Goal: Task Accomplishment & Management: Complete application form

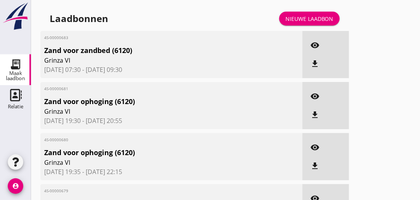
click at [268, 165] on div "4S-00000680 Zand voor ophoging (6120) Grinza VI [DATE] 19:35 - [DATE] 22:15" at bounding box center [171, 156] width 262 height 47
click at [14, 72] on div "Maak laadbon" at bounding box center [15, 76] width 31 height 10
click at [306, 15] on div "Nieuwe laadbon" at bounding box center [309, 19] width 48 height 8
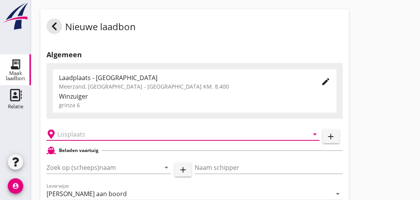
click at [107, 134] on input "text" at bounding box center [177, 134] width 240 height 12
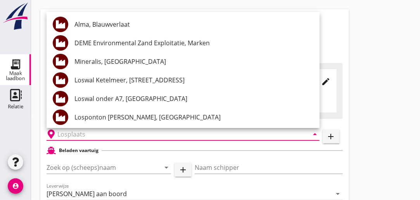
click at [345, 36] on div "Nieuwe laadbon" at bounding box center [194, 26] width 308 height 34
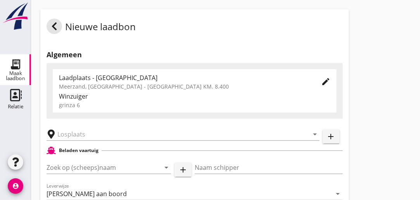
click at [140, 79] on div "Laadplaats - [GEOGRAPHIC_DATA]" at bounding box center [183, 77] width 249 height 9
click at [325, 82] on icon "edit" at bounding box center [325, 81] width 9 height 9
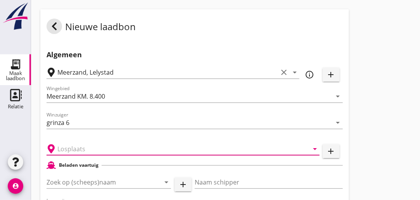
click at [91, 151] on input "text" at bounding box center [177, 149] width 240 height 12
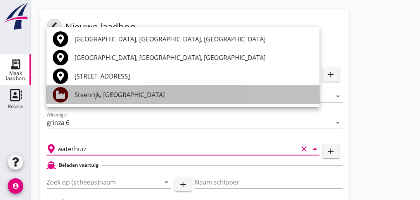
click at [123, 96] on div "Steenrijk, [GEOGRAPHIC_DATA]" at bounding box center [193, 94] width 239 height 9
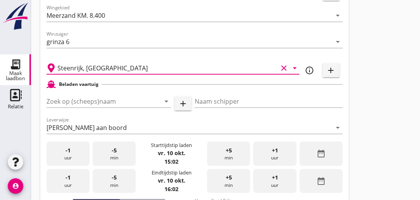
scroll to position [78, 0]
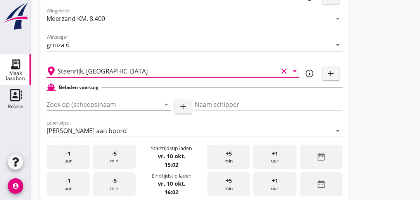
type input "Steenrijk, [GEOGRAPHIC_DATA]"
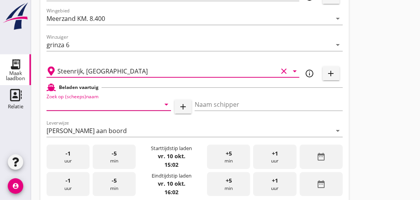
click at [118, 105] on input "Zoek op (scheeps)naam" at bounding box center [97, 104] width 103 height 12
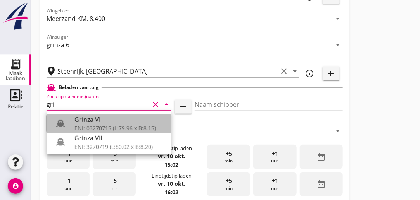
click at [102, 132] on div "ENI: 03270715 (L:79.96 x B:8.15)" at bounding box center [119, 128] width 90 height 8
type input "Grinza VI"
type input "[PERSON_NAME]"
type input "646"
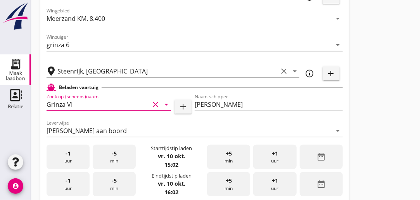
type input "Grinza VI"
click at [176, 156] on strong "vr. 10 okt." at bounding box center [172, 156] width 28 height 7
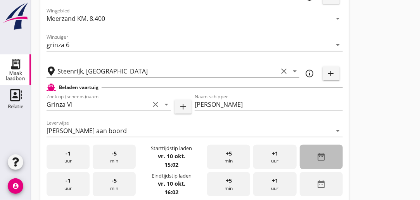
click at [325, 154] on div "date_range" at bounding box center [320, 157] width 43 height 24
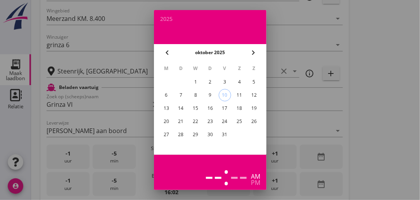
click at [181, 97] on div "7" at bounding box center [180, 95] width 12 height 12
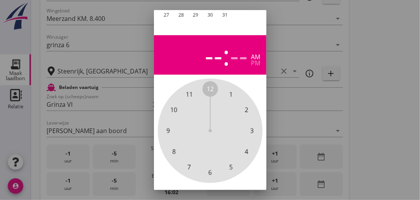
scroll to position [148, 0]
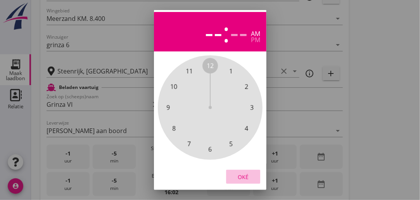
click at [246, 173] on div "Oké" at bounding box center [243, 177] width 22 height 8
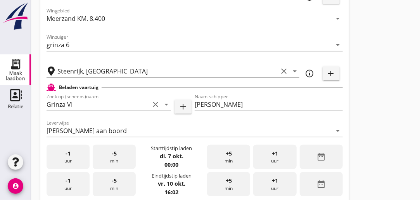
click at [267, 158] on div "+1 uur" at bounding box center [274, 157] width 43 height 24
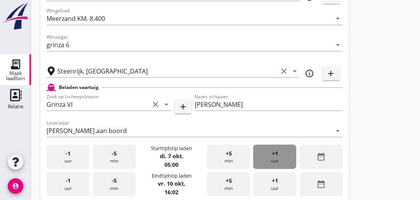
click at [267, 158] on div "+1 uur" at bounding box center [274, 157] width 43 height 24
click at [272, 155] on span "+1" at bounding box center [275, 154] width 6 height 9
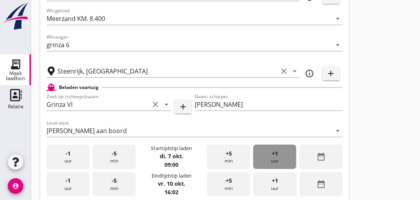
click at [272, 155] on span "+1" at bounding box center [275, 154] width 6 height 9
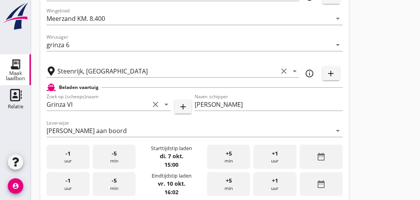
click at [272, 155] on span "+1" at bounding box center [275, 154] width 6 height 9
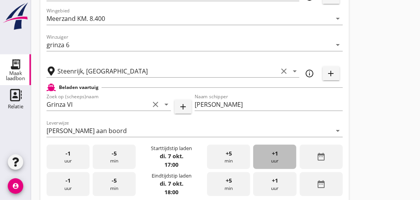
click at [272, 155] on span "+1" at bounding box center [275, 154] width 6 height 9
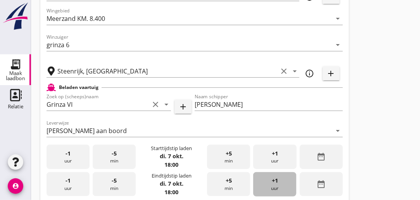
click at [265, 183] on div "+1 uur" at bounding box center [274, 184] width 43 height 24
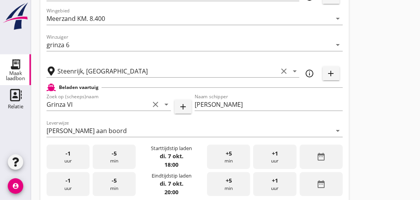
click at [265, 183] on div "+1 uur" at bounding box center [274, 184] width 43 height 24
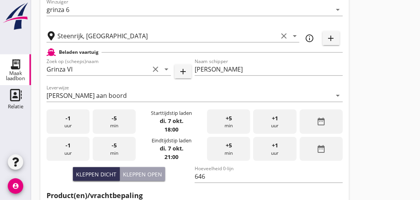
scroll to position [120, 0]
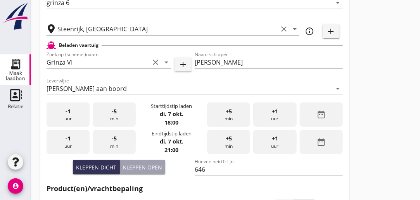
click at [72, 113] on div "-1 uur" at bounding box center [67, 115] width 43 height 24
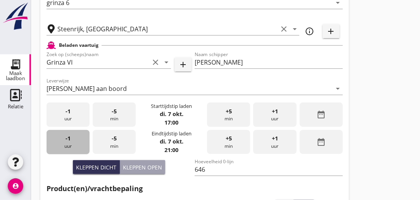
click at [77, 141] on div "-1 uur" at bounding box center [67, 142] width 43 height 24
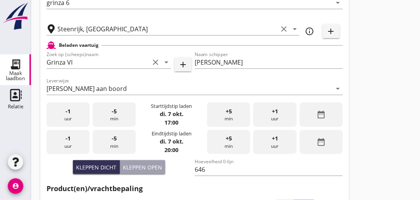
click at [77, 141] on div "-1 uur" at bounding box center [67, 142] width 43 height 24
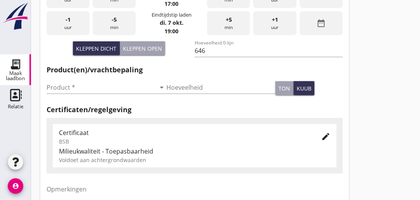
scroll to position [244, 0]
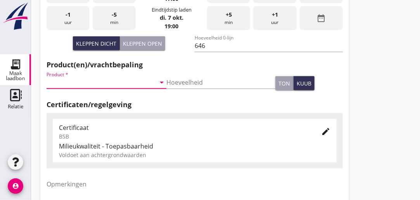
click at [107, 79] on input "Product *" at bounding box center [100, 82] width 109 height 12
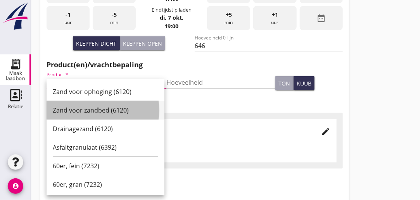
click at [102, 107] on div "Zand voor zandbed (6120)" at bounding box center [105, 110] width 105 height 9
type input "Zand voor zandbed (6120)"
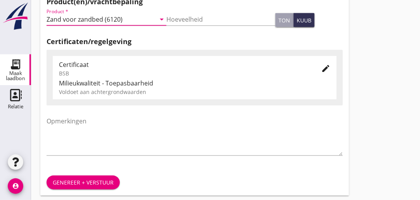
scroll to position [312, 0]
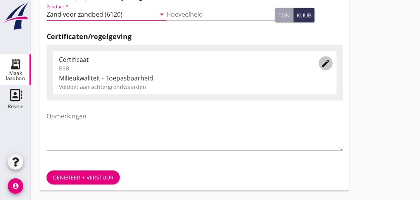
click at [328, 65] on icon "edit" at bounding box center [325, 63] width 9 height 9
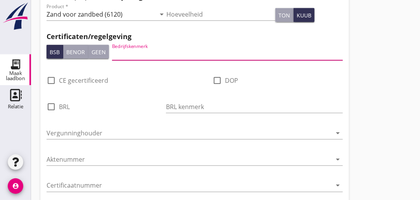
click at [207, 51] on input "Bedrijfskenmerk" at bounding box center [227, 54] width 230 height 12
type input "DEME"
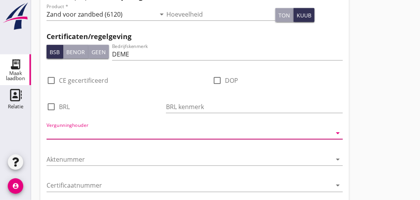
click at [132, 134] on input "Vergunninghouder" at bounding box center [188, 133] width 285 height 12
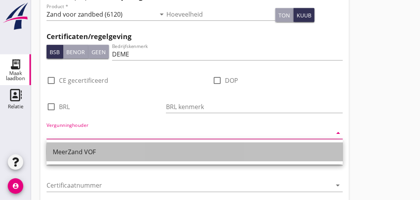
click at [80, 150] on div "MeerZand VOF" at bounding box center [195, 152] width 284 height 9
type input "MeerZand VOF"
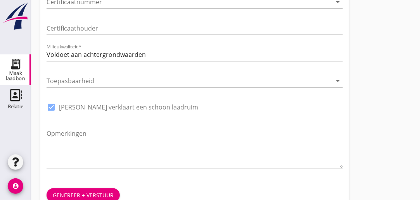
scroll to position [514, 0]
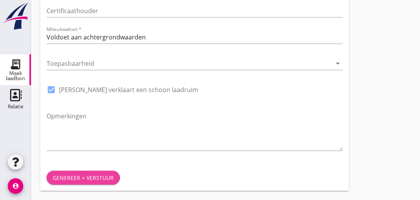
click at [73, 175] on div "Genereer + verstuur" at bounding box center [83, 178] width 61 height 8
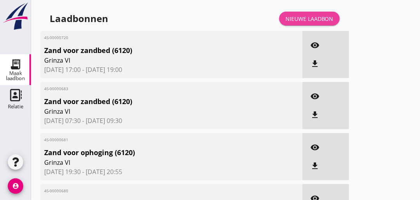
click at [296, 15] on div "Nieuwe laadbon" at bounding box center [309, 19] width 48 height 8
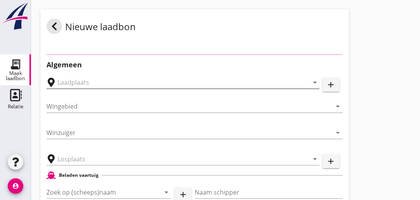
type input "Meerzand, Lelystad"
type input "Meerzand KM. 8.400"
type input "grinza 6"
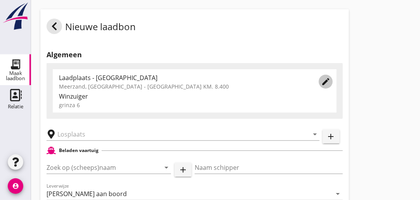
click at [327, 80] on icon "edit" at bounding box center [325, 81] width 9 height 9
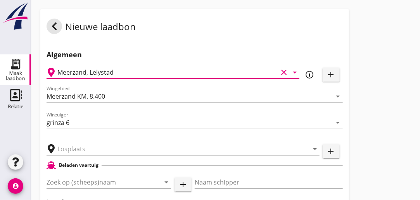
click at [151, 74] on input "Meerzand, Lelystad" at bounding box center [167, 72] width 220 height 12
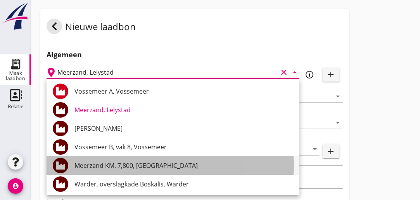
click at [170, 165] on div "Meerzand KM. 7,800, [GEOGRAPHIC_DATA]" at bounding box center [183, 165] width 218 height 9
type input "Meerzand KM. 7,800, [GEOGRAPHIC_DATA]"
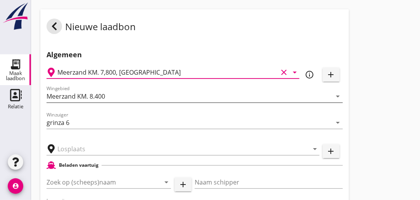
type input "IJsselmeer Meerzand"
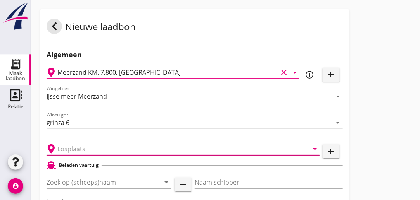
click at [101, 150] on input "text" at bounding box center [177, 149] width 240 height 12
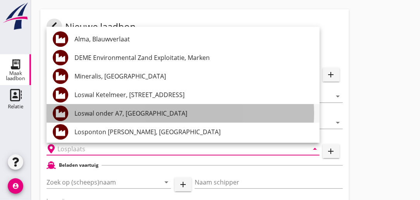
click at [136, 115] on div "Loswal onder A7, [GEOGRAPHIC_DATA]" at bounding box center [193, 113] width 239 height 9
type input "Loswal onder A7, [GEOGRAPHIC_DATA]"
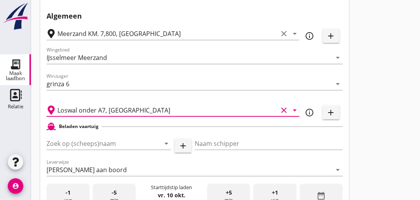
scroll to position [59, 0]
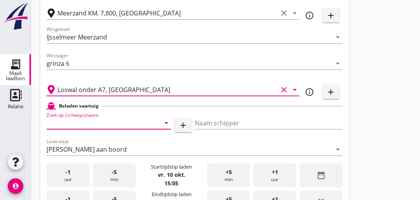
click at [119, 124] on input "Zoek op (scheeps)naam" at bounding box center [97, 123] width 103 height 12
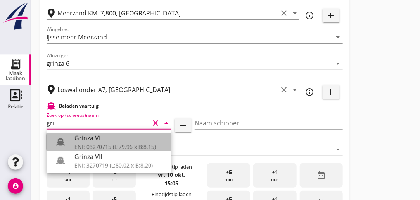
click at [81, 142] on div "Grinza VI" at bounding box center [119, 137] width 90 height 9
type input "Grinza VI"
type input "[PERSON_NAME]"
type input "646"
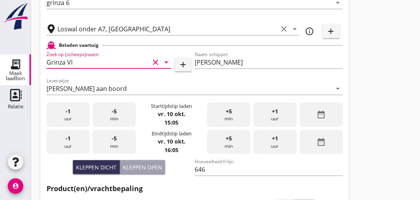
scroll to position [122, 0]
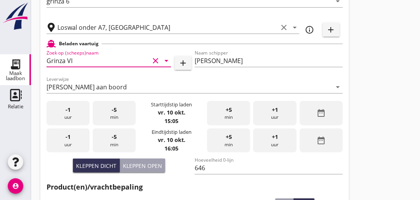
type input "Grinza VI"
click at [314, 118] on div "date_range" at bounding box center [320, 113] width 43 height 24
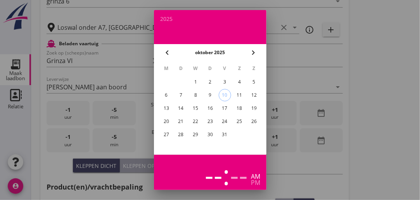
click at [208, 94] on div "9" at bounding box center [209, 95] width 12 height 12
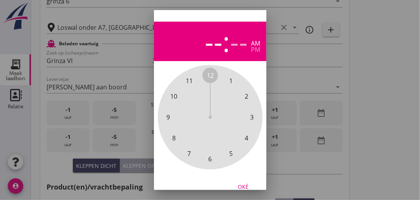
scroll to position [148, 0]
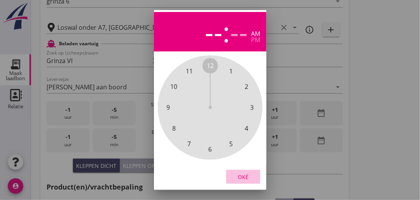
click at [243, 173] on div "Oké" at bounding box center [243, 177] width 22 height 8
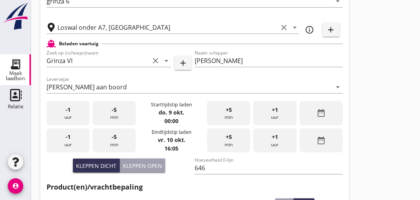
click at [268, 114] on div "+1 uur" at bounding box center [274, 113] width 43 height 24
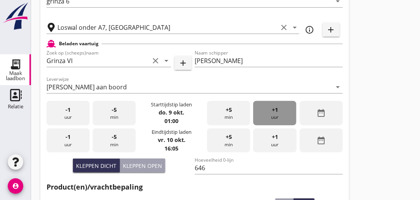
click at [268, 114] on div "+1 uur" at bounding box center [274, 113] width 43 height 24
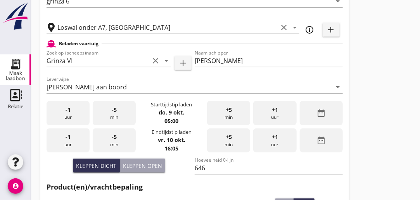
click at [268, 114] on div "+1 uur" at bounding box center [274, 113] width 43 height 24
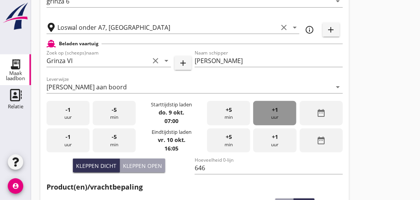
click at [268, 114] on div "+1 uur" at bounding box center [274, 113] width 43 height 24
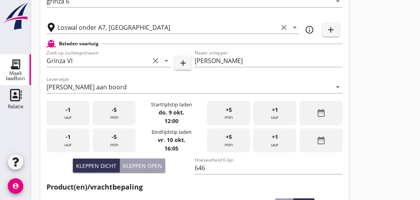
click at [268, 114] on div "+1 uur" at bounding box center [274, 113] width 43 height 24
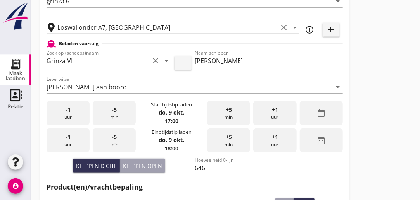
click at [268, 114] on div "+1 uur" at bounding box center [274, 113] width 43 height 24
click at [72, 115] on div "-1 uur" at bounding box center [67, 113] width 43 height 24
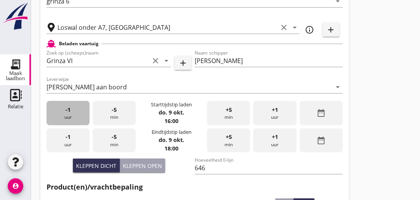
click at [72, 115] on div "-1 uur" at bounding box center [67, 113] width 43 height 24
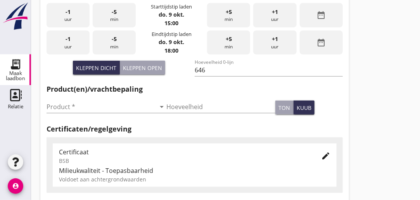
scroll to position [232, 0]
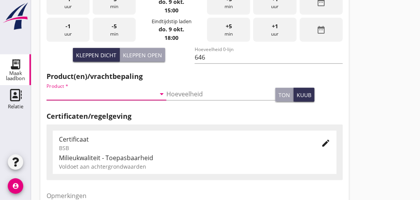
click at [92, 94] on input "Product *" at bounding box center [100, 94] width 109 height 12
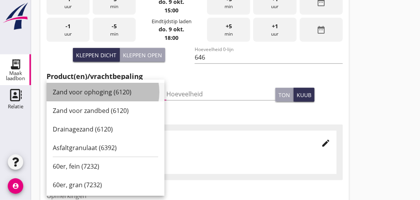
click at [100, 91] on div "Zand voor ophoging (6120)" at bounding box center [105, 92] width 105 height 9
type input "Zand voor ophoging (6120)"
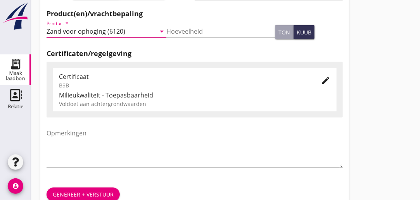
scroll to position [296, 0]
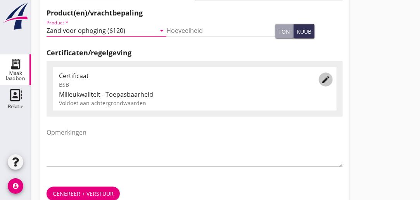
click at [324, 79] on icon "edit" at bounding box center [325, 79] width 9 height 9
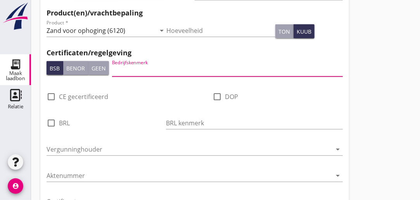
click at [169, 71] on input "Bedrijfskenmerk" at bounding box center [227, 70] width 230 height 12
type input "DEME"
click at [116, 152] on input "Vergunninghouder" at bounding box center [188, 149] width 285 height 12
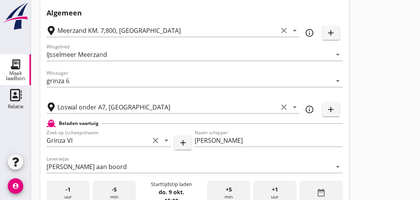
scroll to position [0, 0]
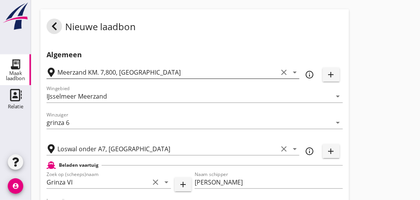
type input "Zandkoepel"
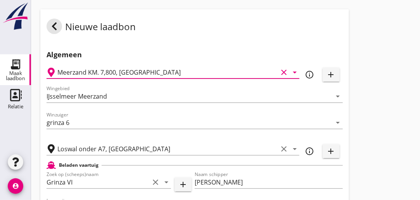
click at [159, 70] on input "Meerzand KM. 7,800, [GEOGRAPHIC_DATA]" at bounding box center [167, 72] width 220 height 12
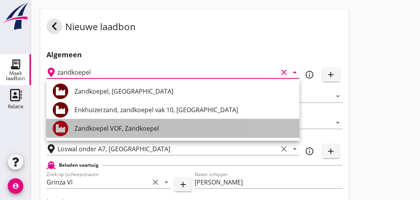
click at [102, 126] on div "Zandkoepel VOF, Zandkoepel" at bounding box center [183, 128] width 218 height 9
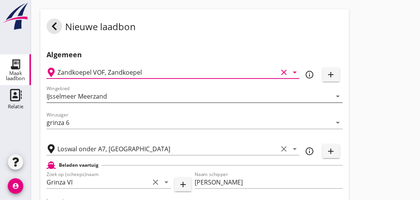
type input "Zandkoepel VOF, Zandkoepel"
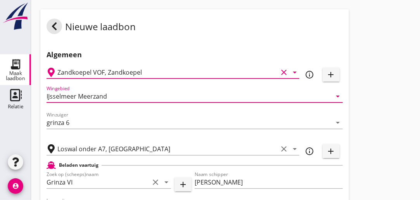
click at [118, 94] on input "IJsselmeer Meerzand" at bounding box center [188, 96] width 285 height 12
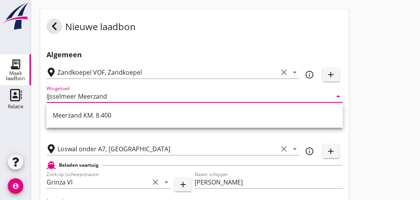
click at [118, 94] on input "IJsselmeer Meerzand" at bounding box center [188, 96] width 285 height 12
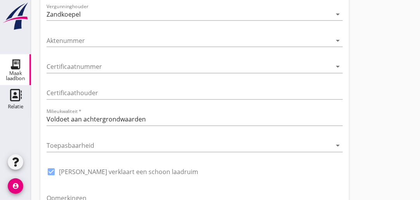
scroll to position [514, 0]
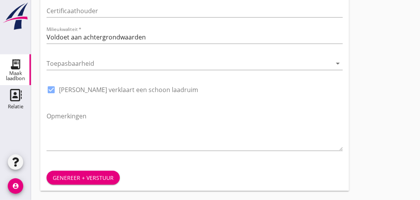
type input "IJsselmeer Meerzand vak 10"
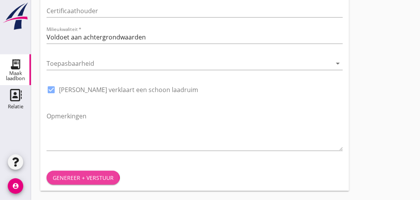
click at [96, 180] on div "Genereer + verstuur" at bounding box center [83, 178] width 61 height 8
